Goal: Transaction & Acquisition: Purchase product/service

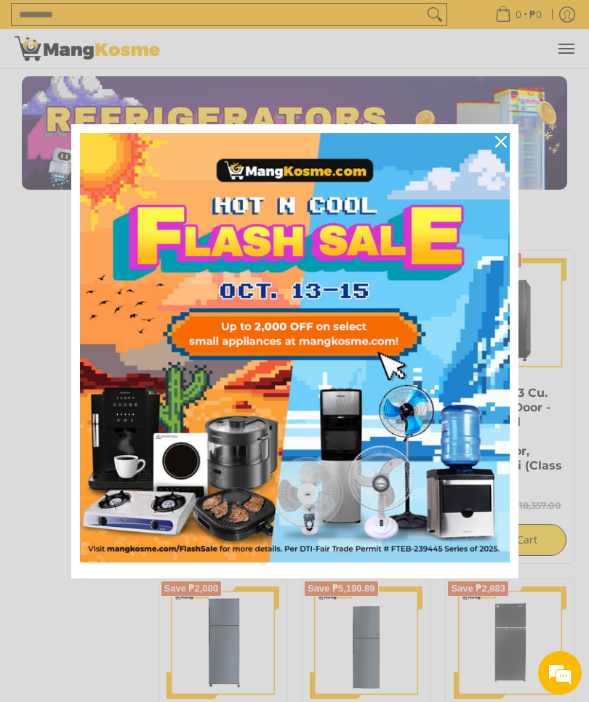
click at [502, 146] on icon "close icon" at bounding box center [501, 142] width 12 height 12
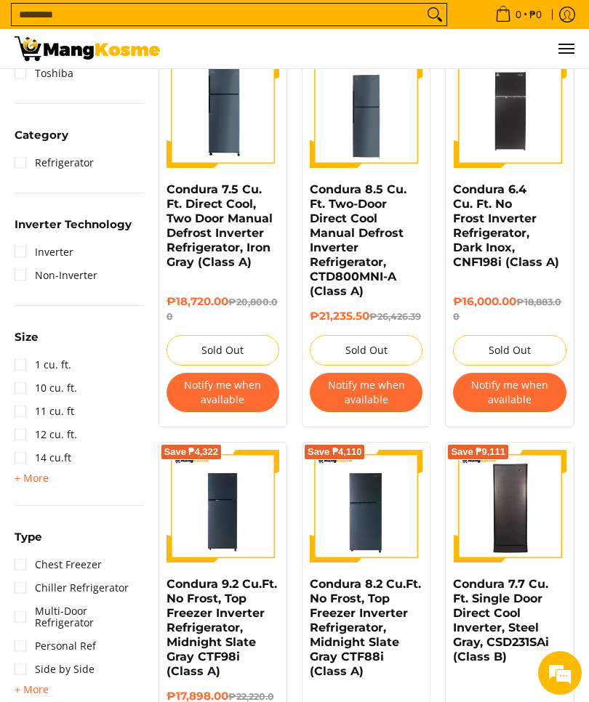
scroll to position [529, 0]
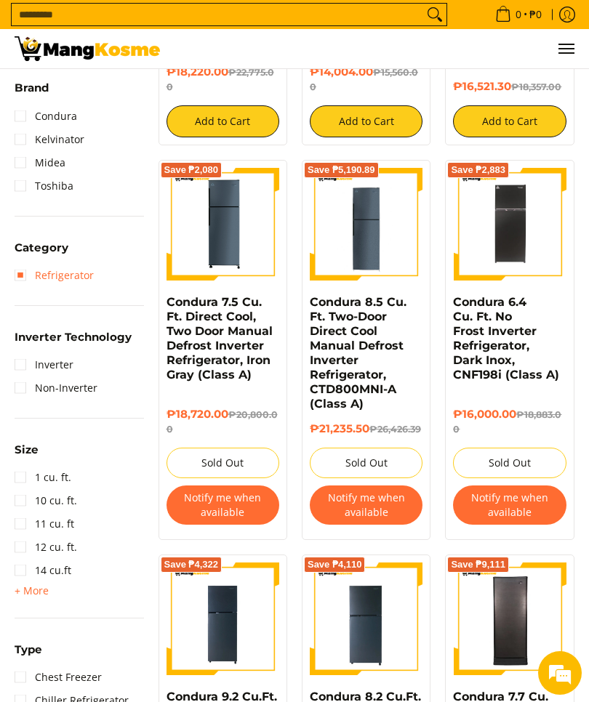
click at [23, 274] on link "Refrigerator" at bounding box center [54, 275] width 79 height 23
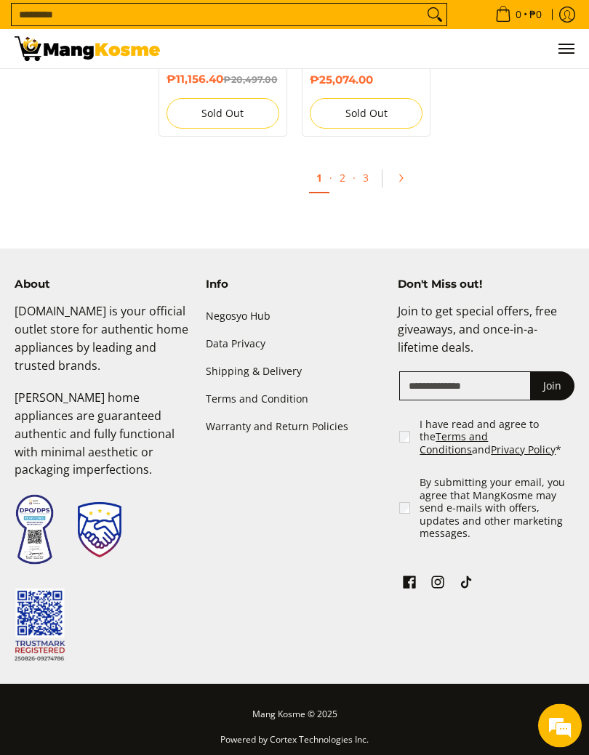
scroll to position [2862, 0]
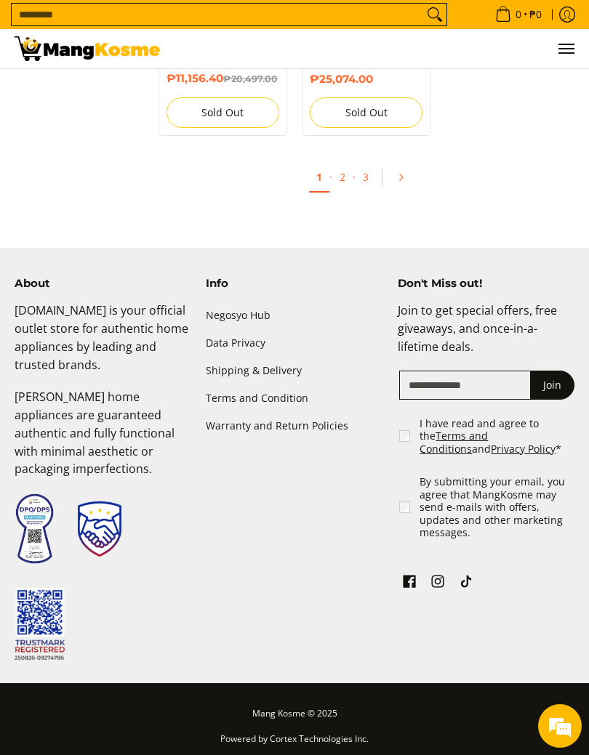
click at [347, 182] on link "2" at bounding box center [342, 177] width 20 height 28
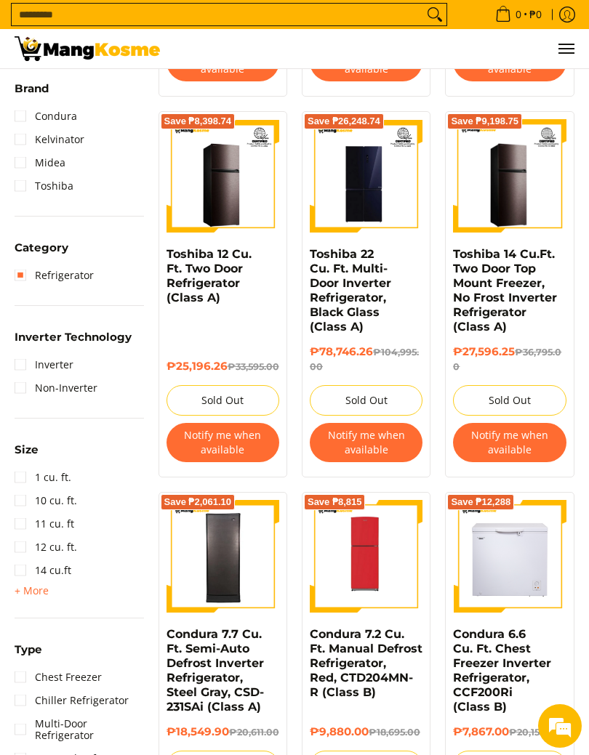
scroll to position [538, 0]
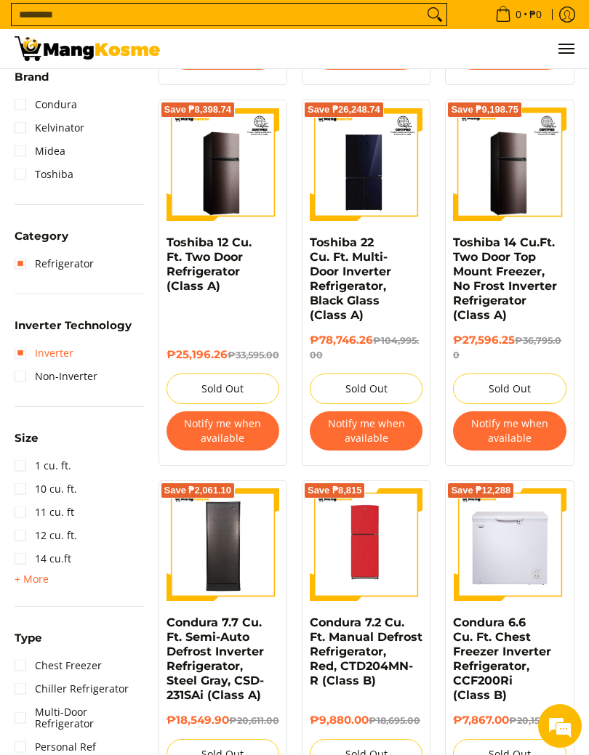
click at [39, 350] on link "Inverter" at bounding box center [44, 353] width 59 height 23
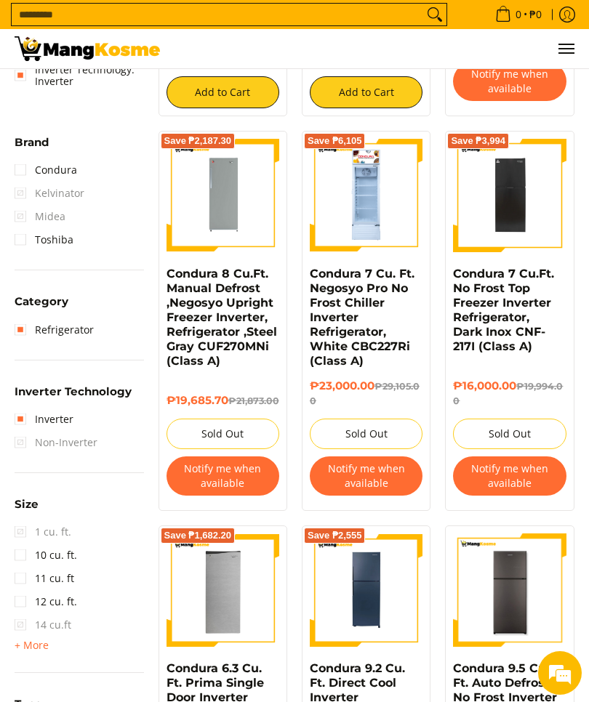
scroll to position [511, 0]
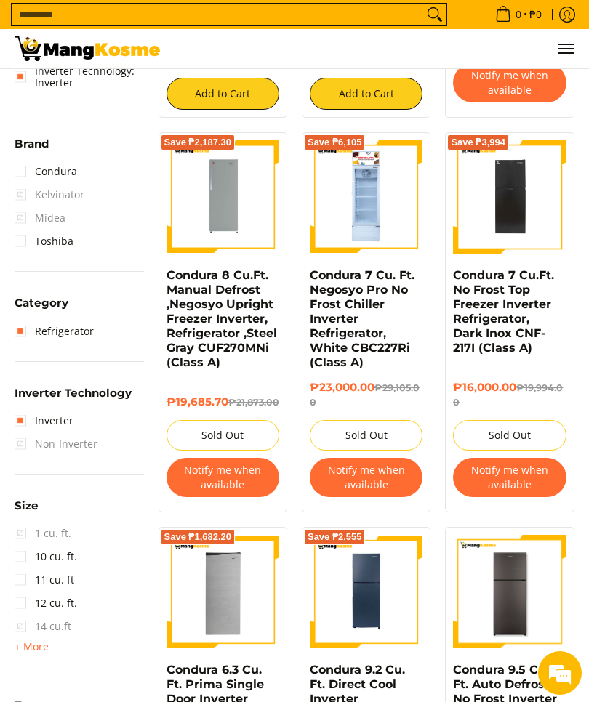
click at [498, 217] on img at bounding box center [509, 196] width 113 height 113
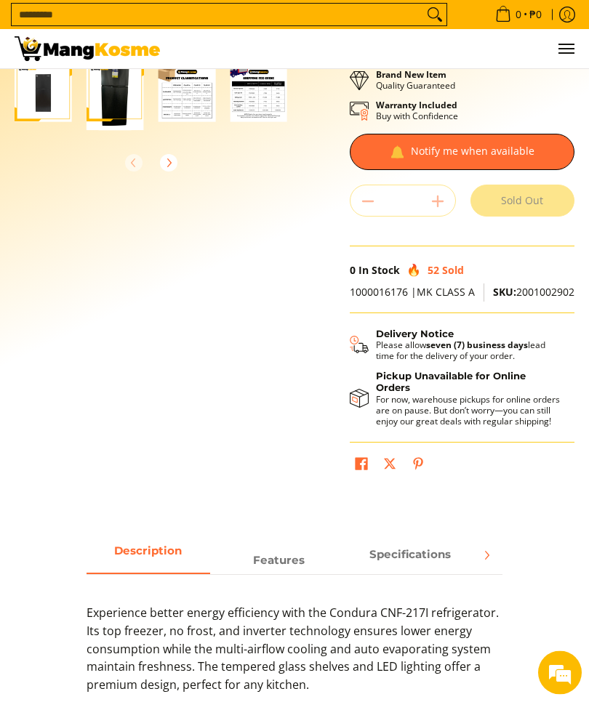
scroll to position [331, 0]
click at [274, 549] on span "Features" at bounding box center [279, 554] width 124 height 36
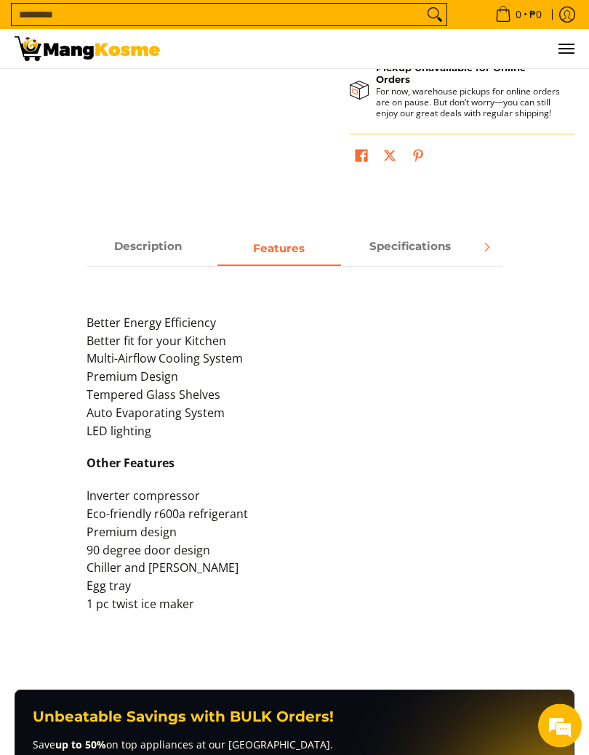
scroll to position [640, 0]
click at [435, 239] on strong "Specifications" at bounding box center [409, 246] width 81 height 14
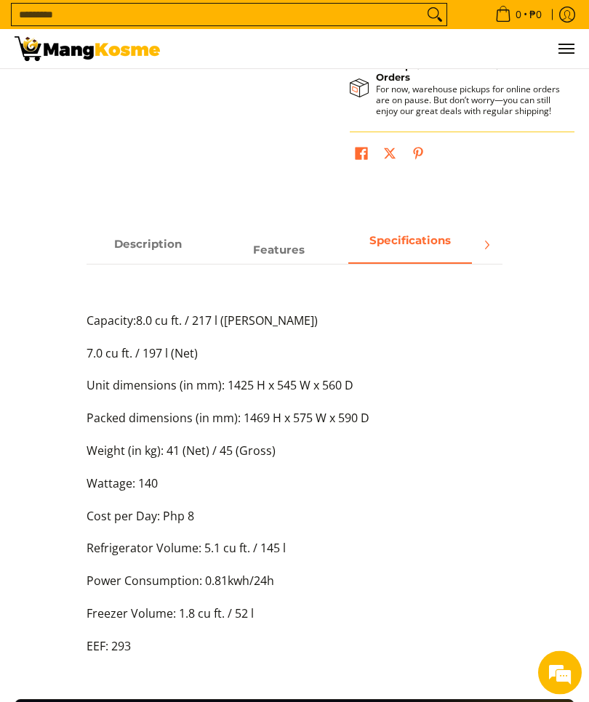
scroll to position [636, 0]
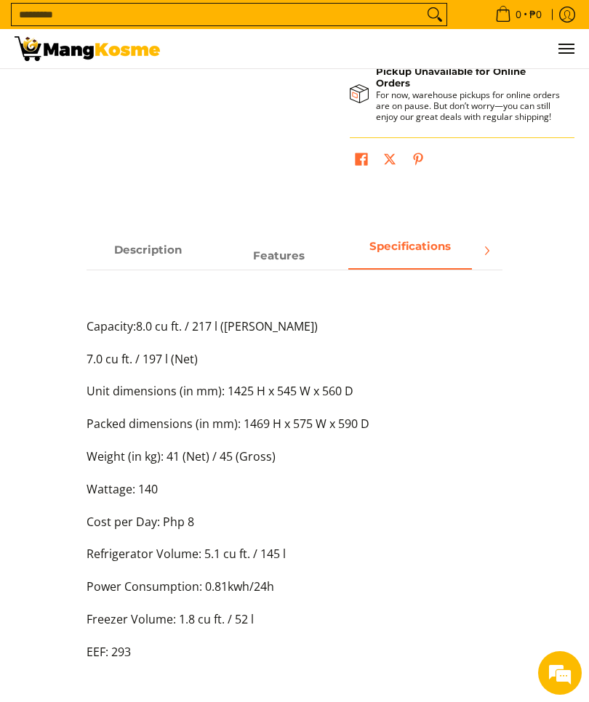
click at [485, 245] on icon "Next" at bounding box center [486, 251] width 12 height 12
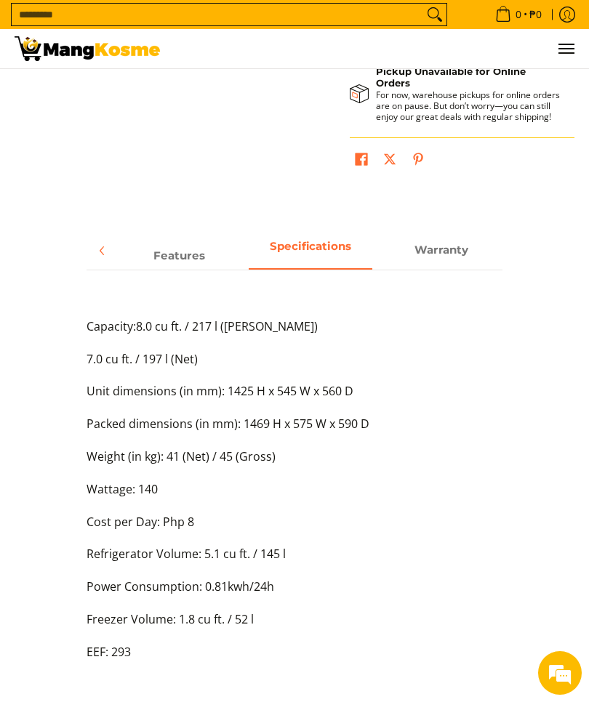
click at [459, 243] on strong "Warranty" at bounding box center [441, 250] width 54 height 14
